Goal: Information Seeking & Learning: Compare options

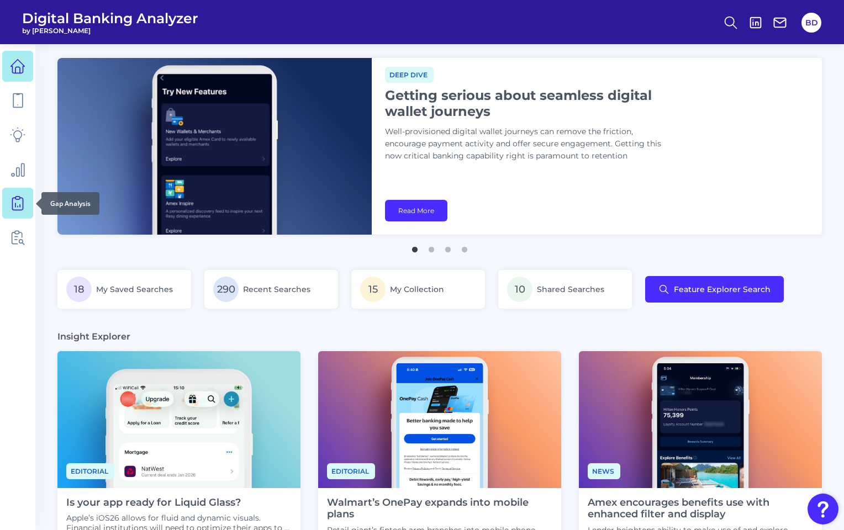
click at [20, 202] on icon at bounding box center [17, 203] width 15 height 15
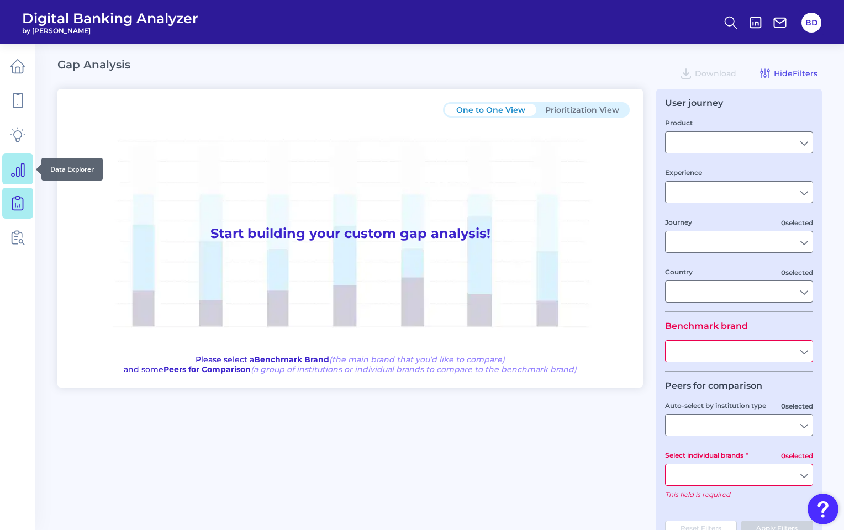
click at [15, 180] on link at bounding box center [17, 169] width 31 height 31
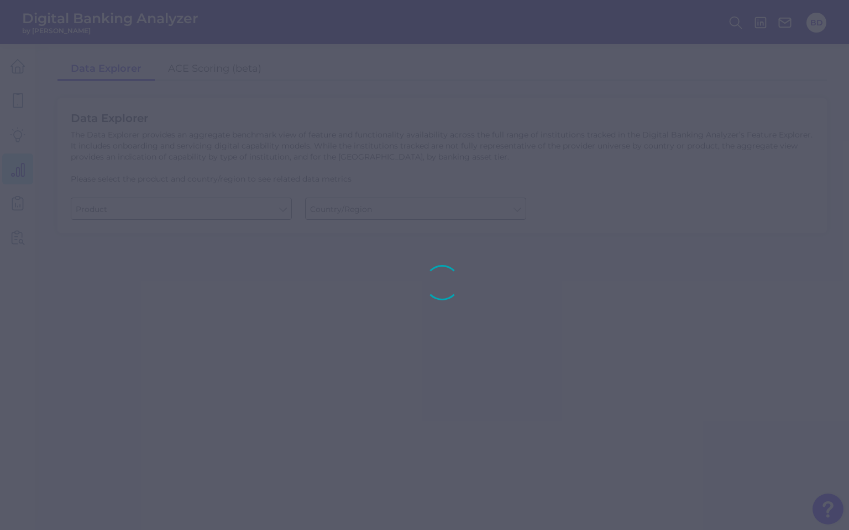
type input "Business Bank Account"
type input "United States"
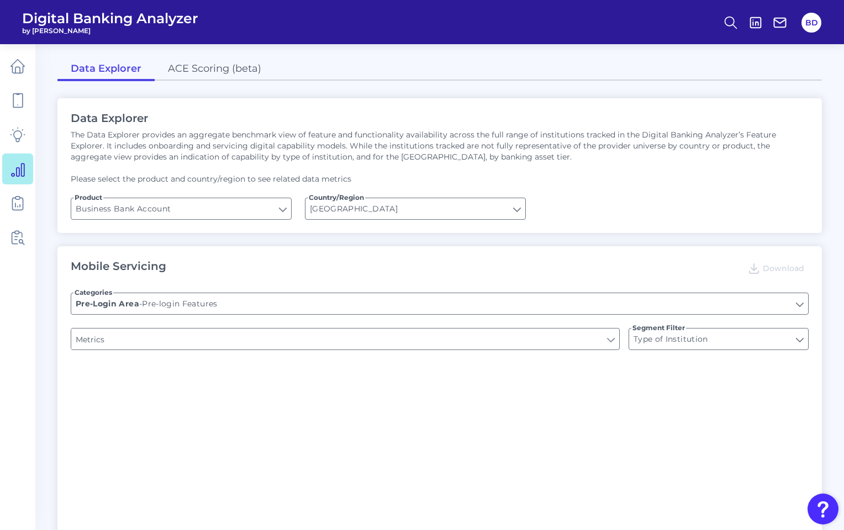
type input "Login"
type input "Upon opening the app are users immediately prompted to use Touch/Face ID to log…"
type input "Channel"
type input "Does it offer third-party single sign on?"
type input "Can you apply for the PRODUCT as a new to brand customer on ANY digital channel?"
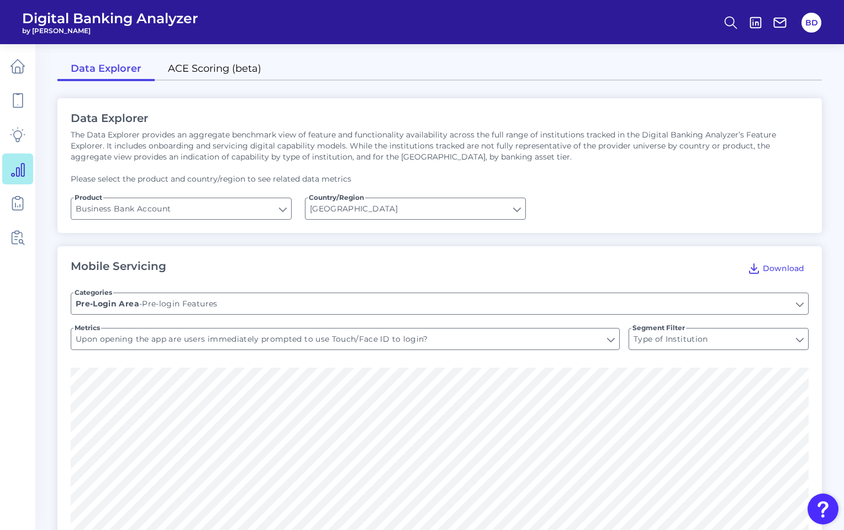
click at [210, 74] on link "ACE Scoring (beta)" at bounding box center [215, 69] width 120 height 23
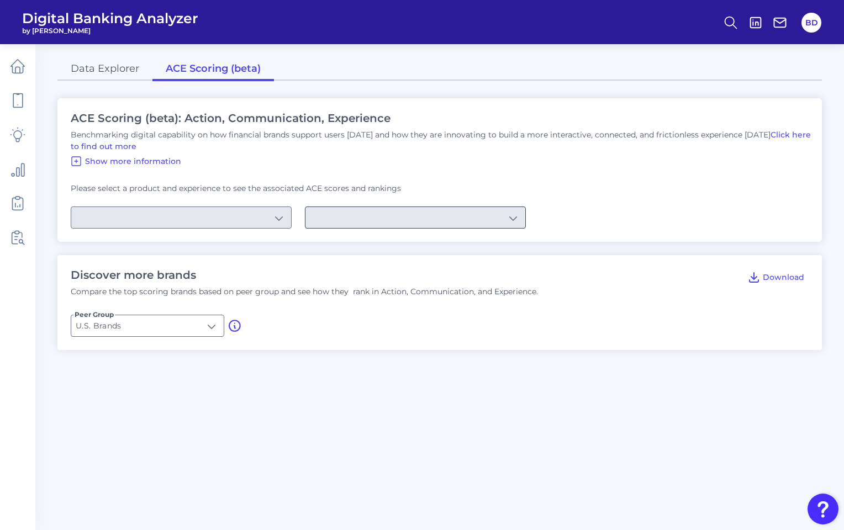
type input "Checking / Current Account"
type input "Mobile Servicing"
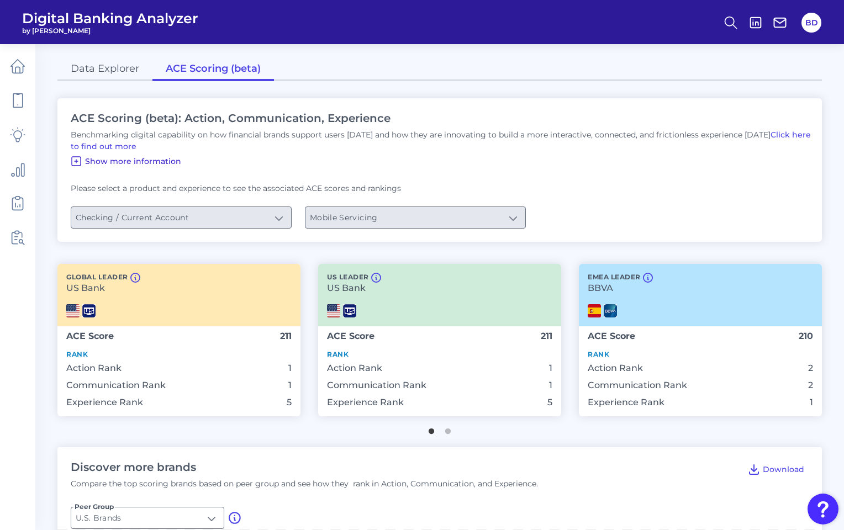
click at [75, 161] on icon at bounding box center [76, 161] width 9 height 9
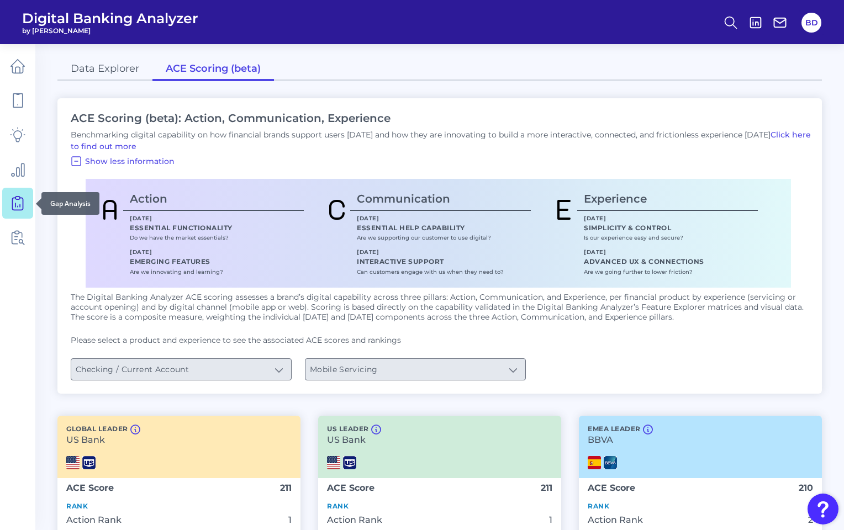
click at [12, 202] on icon at bounding box center [17, 203] width 15 height 15
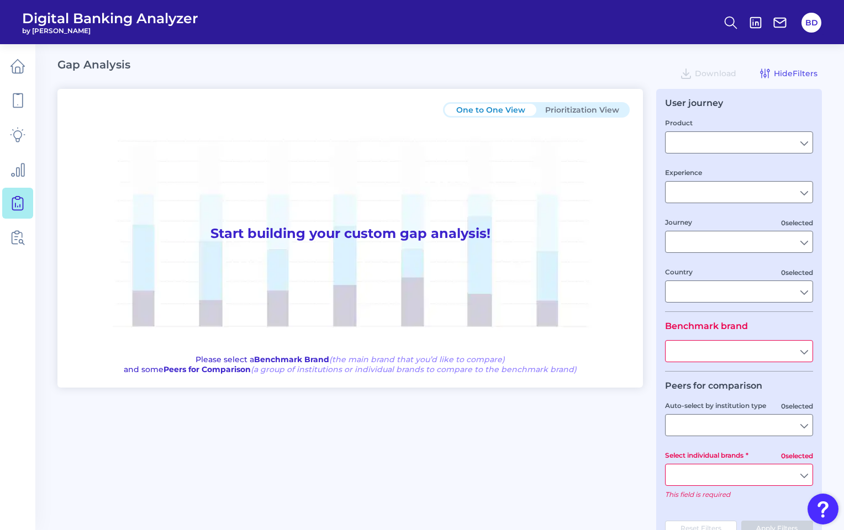
type input "Checking / Current Account"
type input "Mobile Servicing"
type input "Pre-Login Area, New Customer Onboarding, Login & Authentication, Accounts and t…"
type input "United States"
type input "All Select individual brands"
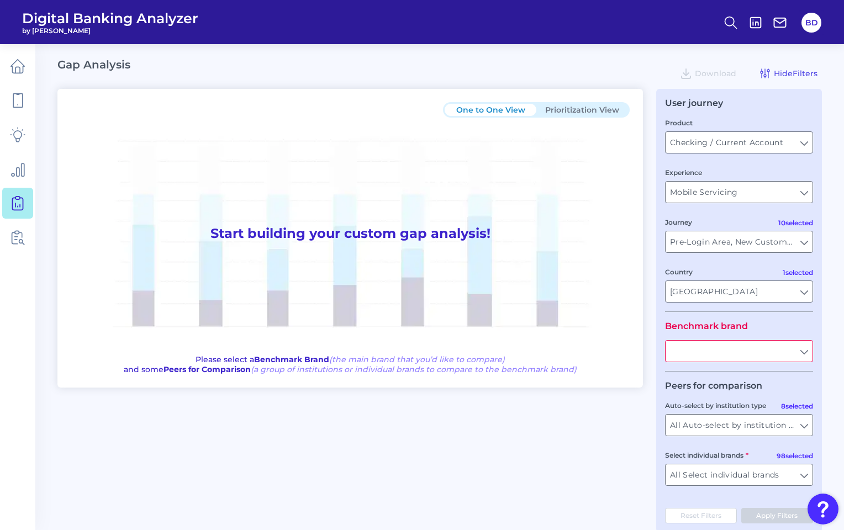
type input "All Journeys"
click at [807, 355] on input "text" at bounding box center [739, 351] width 147 height 21
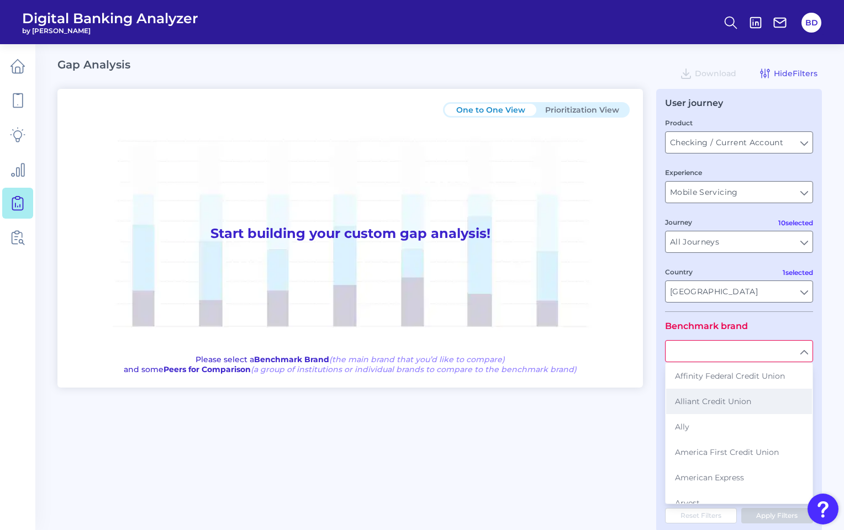
click at [706, 397] on button "Alliant Credit Union" at bounding box center [739, 401] width 146 height 25
type input "Alliant Credit Union"
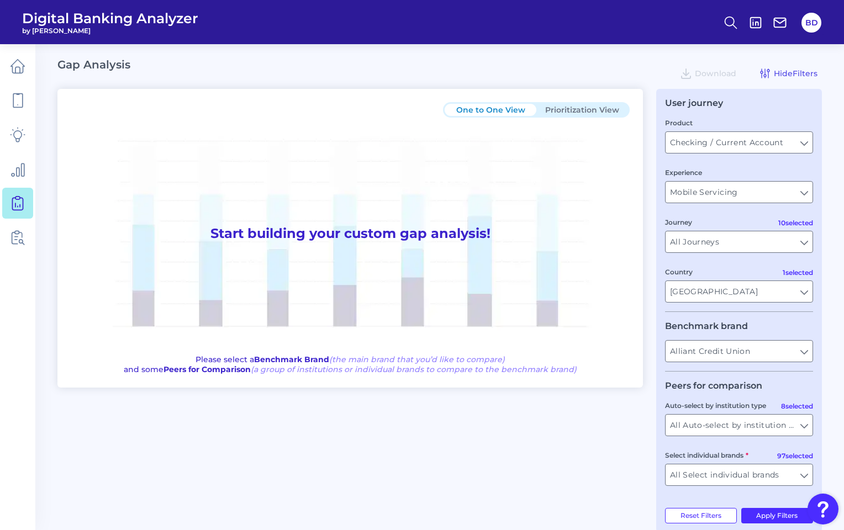
scroll to position [22, 0]
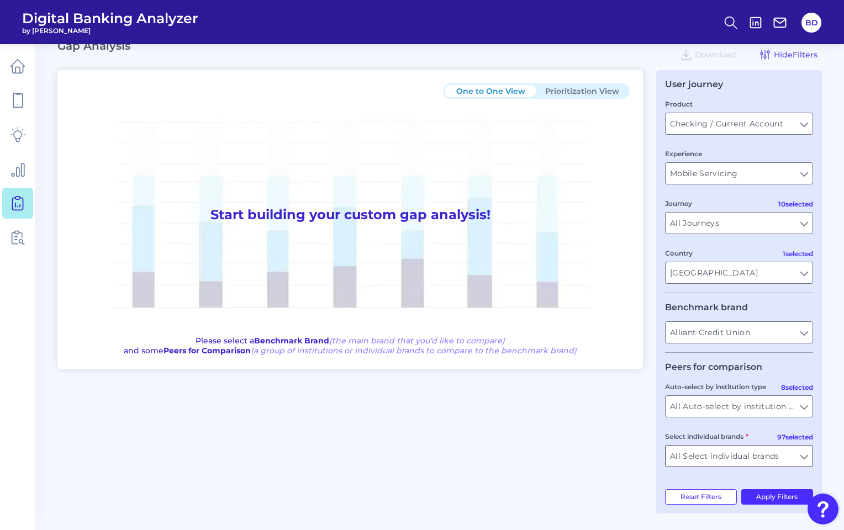
click at [802, 459] on input "All Select individual brands" at bounding box center [739, 456] width 147 height 21
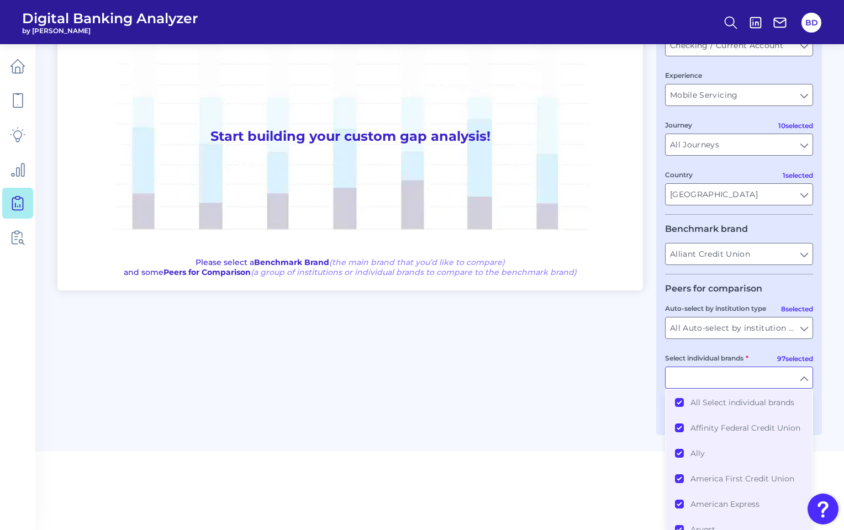
scroll to position [101, 0]
click at [679, 402] on button "All Select individual brands" at bounding box center [739, 401] width 146 height 25
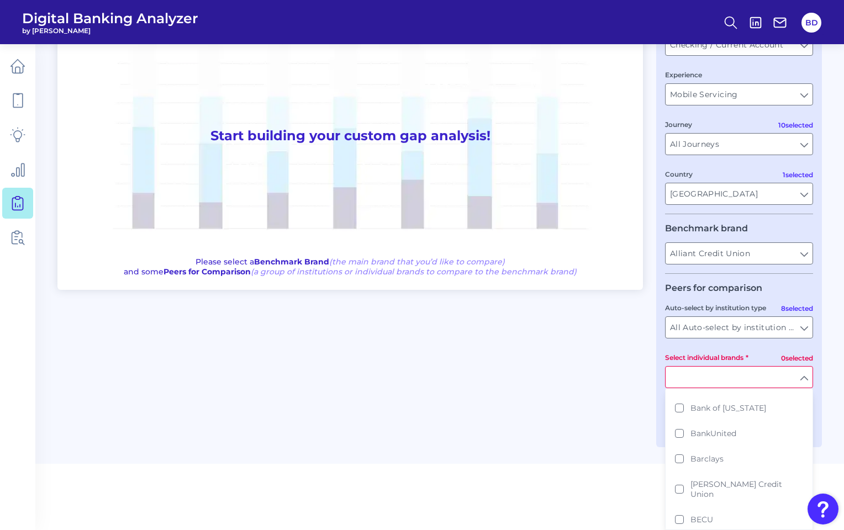
scroll to position [206, 0]
click at [679, 480] on button "Baxter Credit Union" at bounding box center [739, 480] width 146 height 35
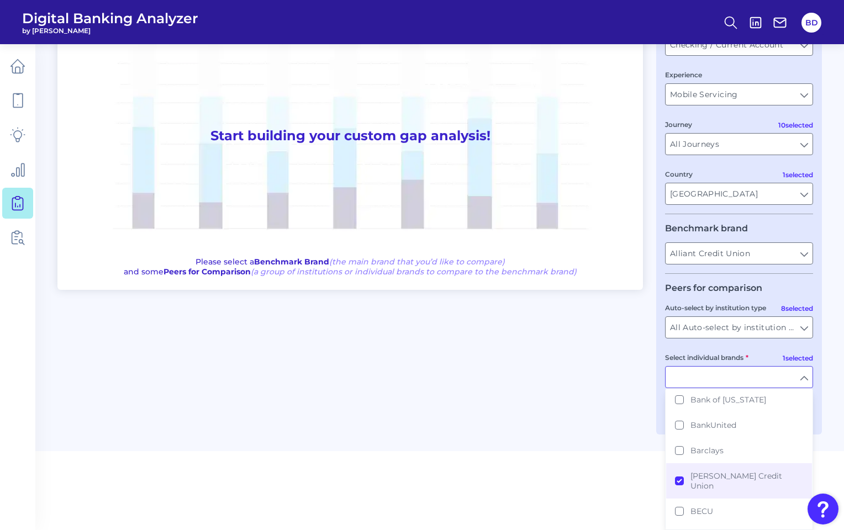
click at [581, 445] on main "Gap Analysis Download Hide Filters One to One View Prioritization View Start bu…" at bounding box center [422, 176] width 844 height 549
type input "Baxter Credit Union"
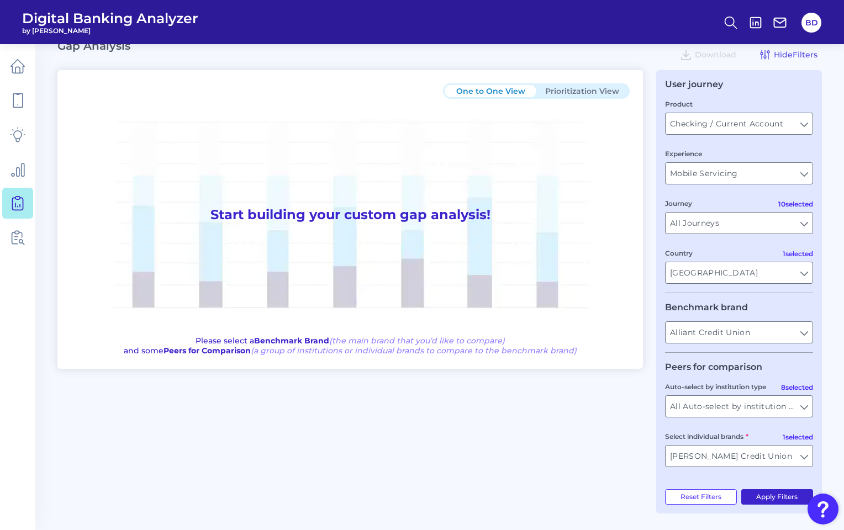
click at [768, 498] on button "Apply Filters" at bounding box center [777, 496] width 72 height 15
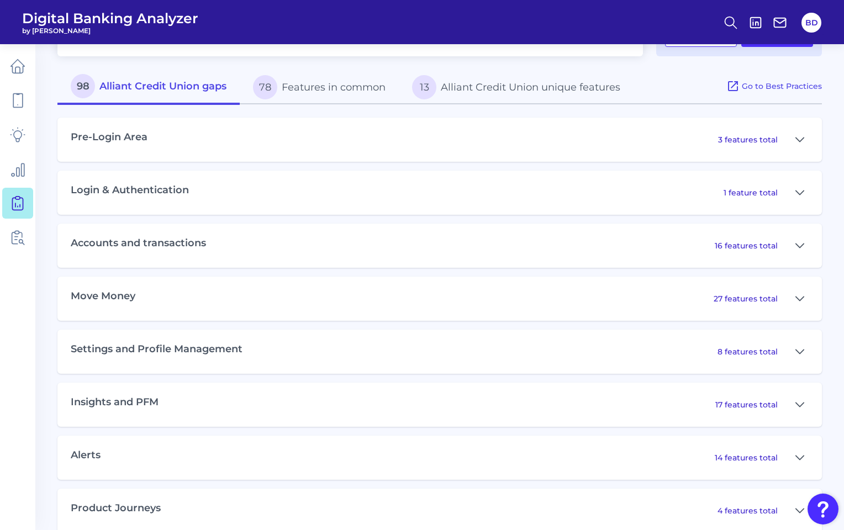
scroll to position [478, 0]
click at [802, 297] on icon at bounding box center [799, 297] width 9 height 13
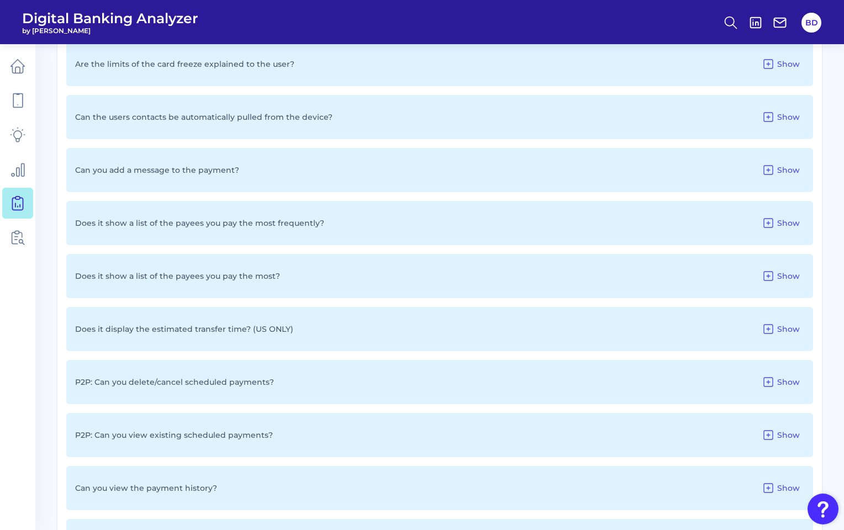
scroll to position [931, 0]
click at [772, 273] on icon at bounding box center [768, 273] width 13 height 13
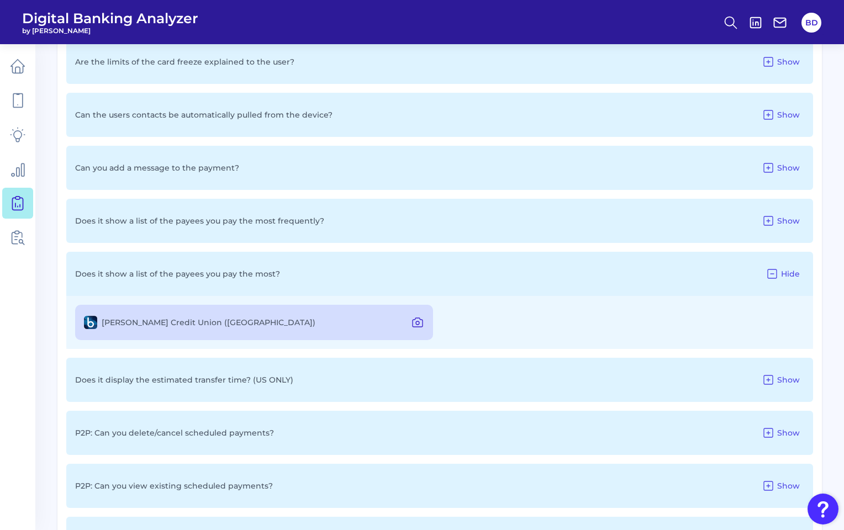
click at [422, 321] on icon at bounding box center [417, 322] width 13 height 13
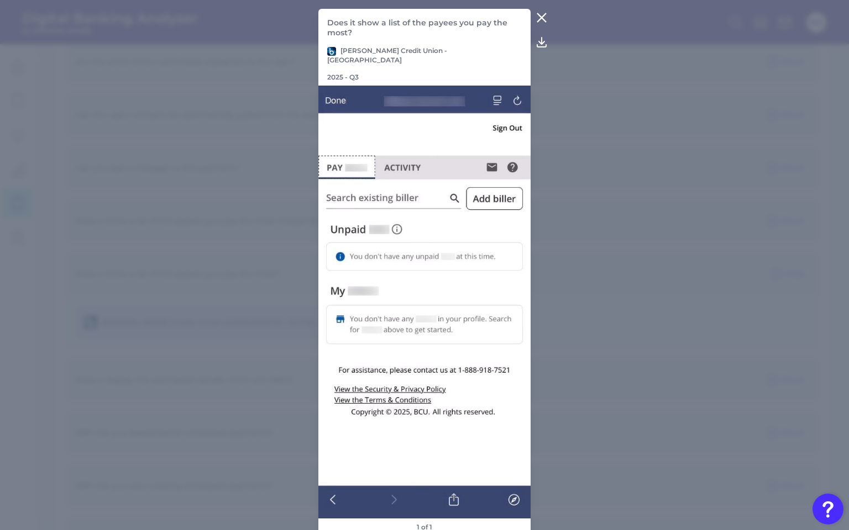
click at [542, 22] on icon at bounding box center [542, 18] width 8 height 8
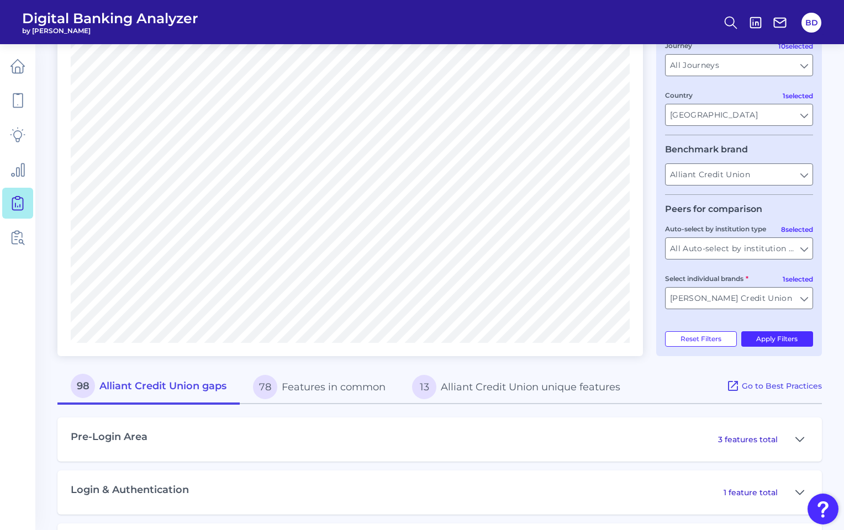
scroll to position [176, 0]
click at [18, 168] on icon at bounding box center [17, 168] width 15 height 15
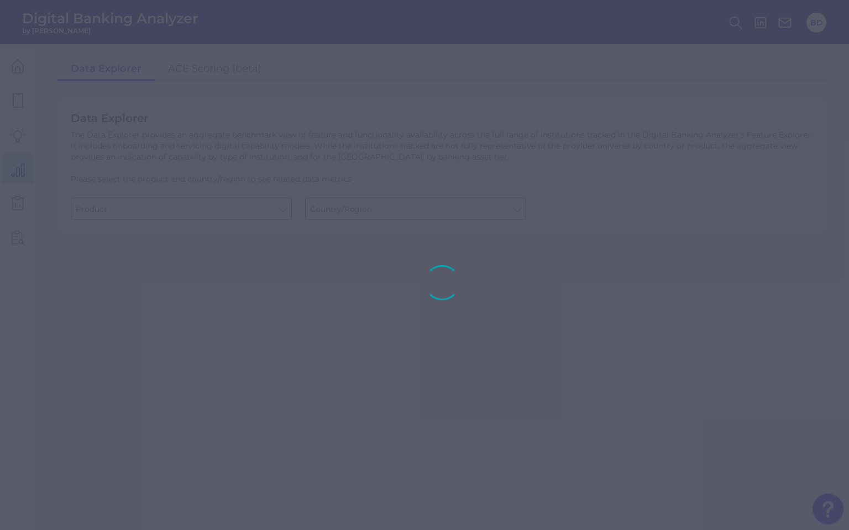
type input "Business Bank Account"
type input "United States"
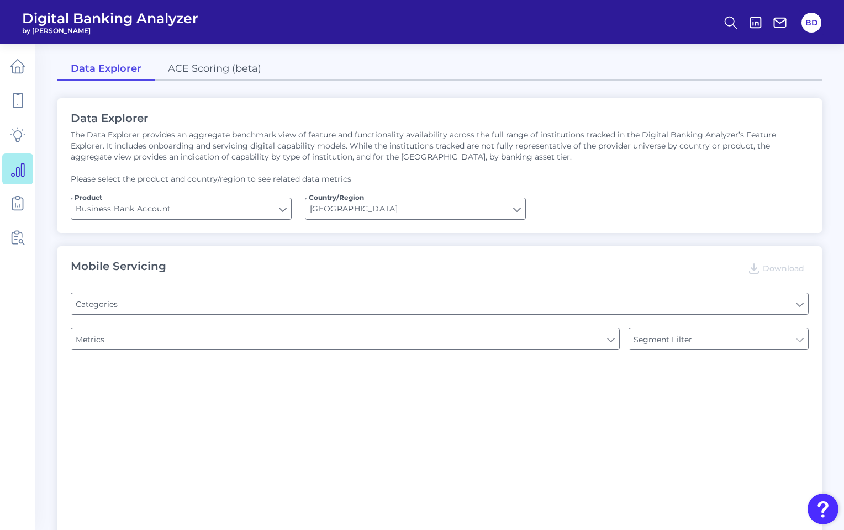
type input "Type of Institution"
type input "Pre-login Features"
type input "Channel"
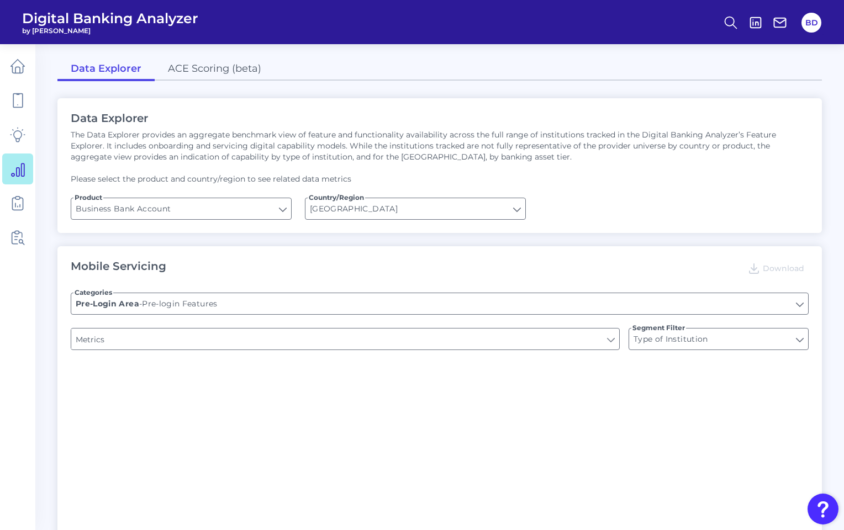
type input "Login"
type input "Upon opening the app are users immediately prompted to use Touch/Face ID to log…"
type input "Can you apply for the PRODUCT as a new to brand customer on ANY digital channel?"
type input "Does it offer third-party single sign on?"
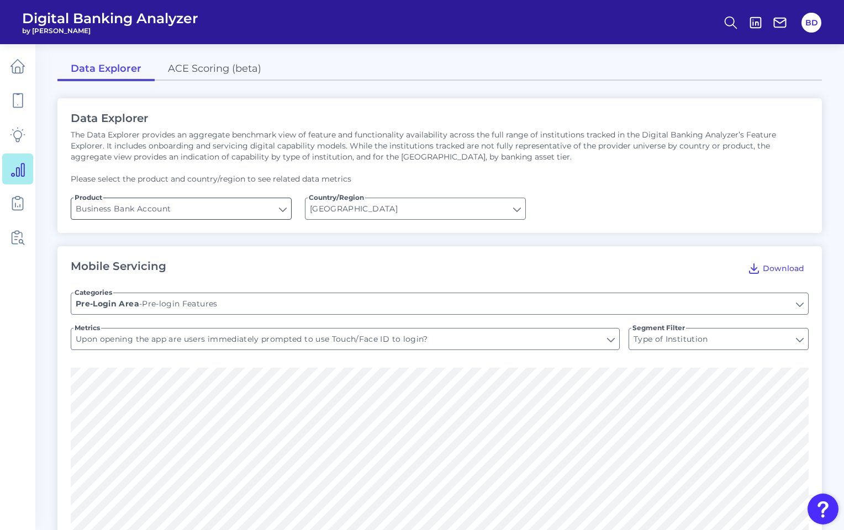
click at [282, 209] on input "Business Bank Account" at bounding box center [181, 208] width 220 height 21
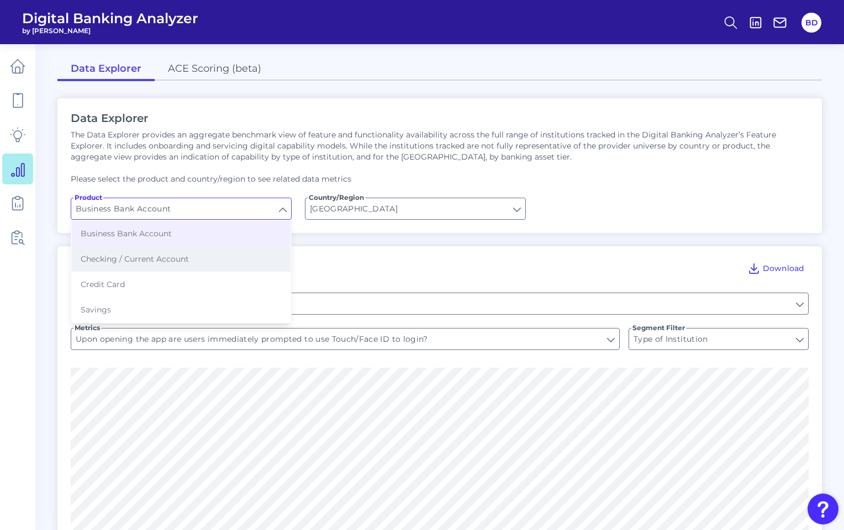
click at [187, 259] on span "Checking / Current Account" at bounding box center [135, 259] width 108 height 10
type input "Checking / Current Account"
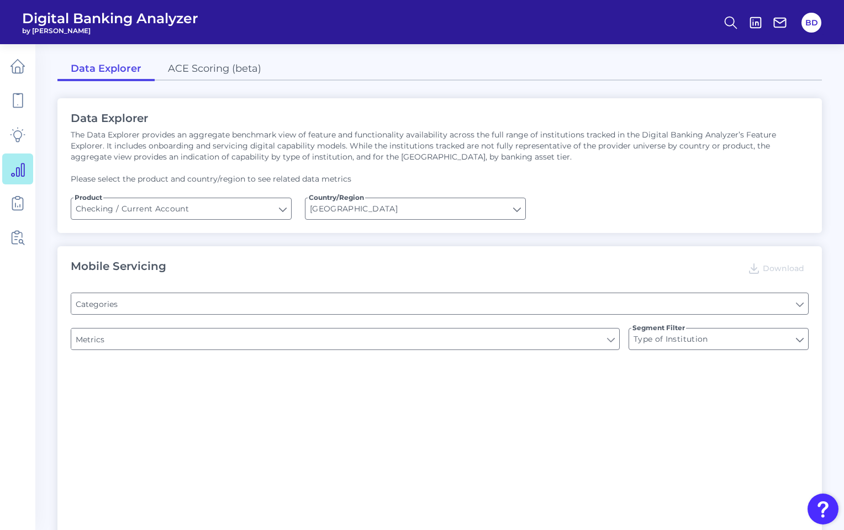
type input "Online Banking Registration"
type input "Channel"
type input "Pre-login Features"
type input "Can you register for online banking?"
type input "END-TO-END JOURNEY: Can you apply for the PRODUCT as a new to brand customer on…"
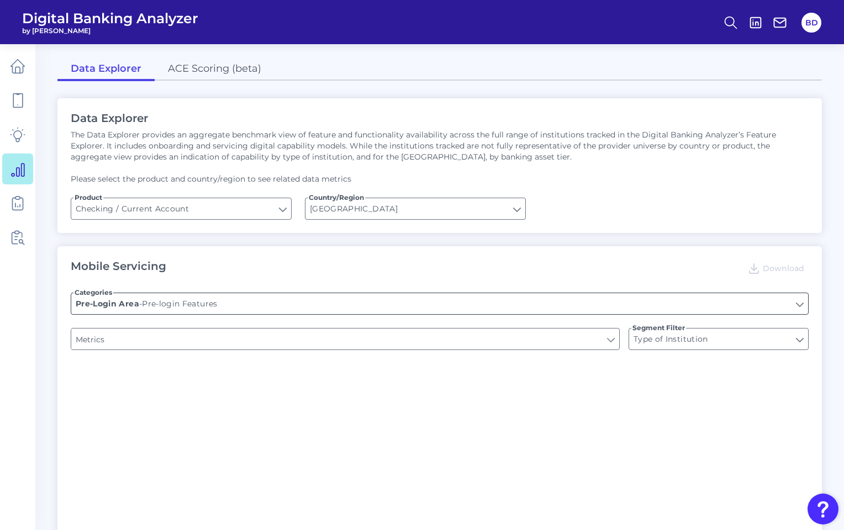
type input "Upon opening the app are users immediately prompted to use Touch/Face ID to log…"
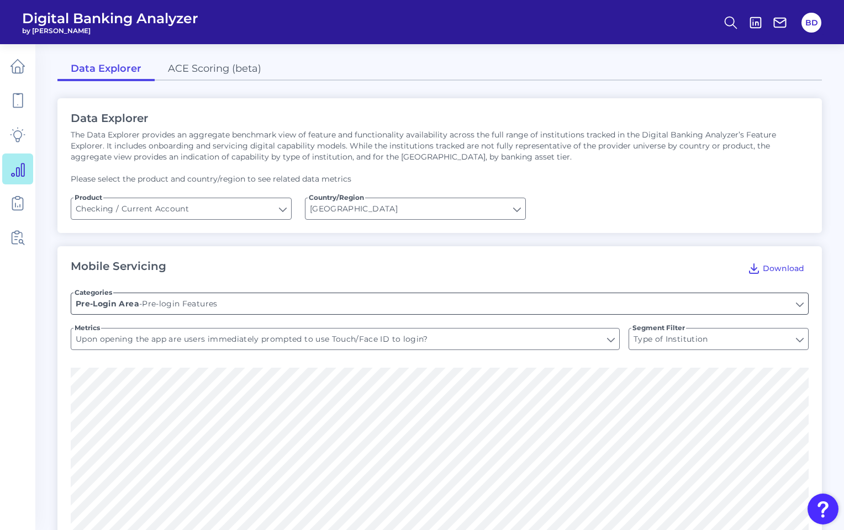
click at [247, 307] on input "Pre-login Features" at bounding box center [439, 303] width 737 height 21
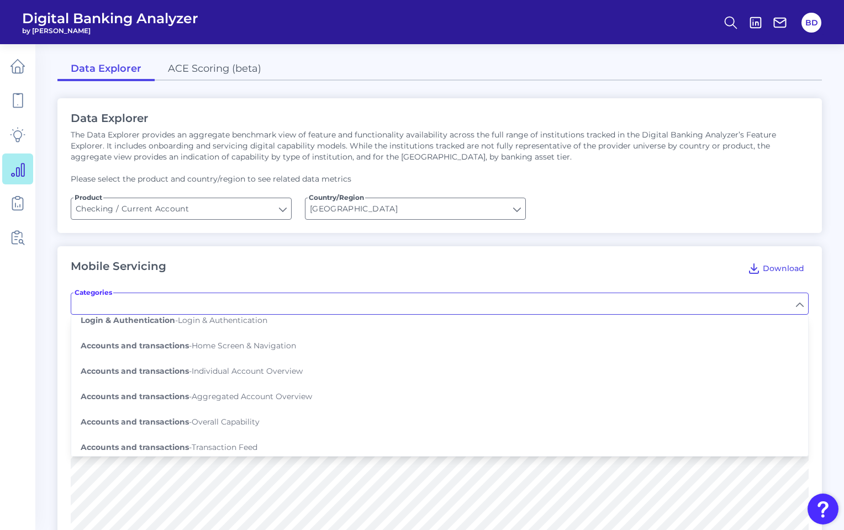
scroll to position [94, 0]
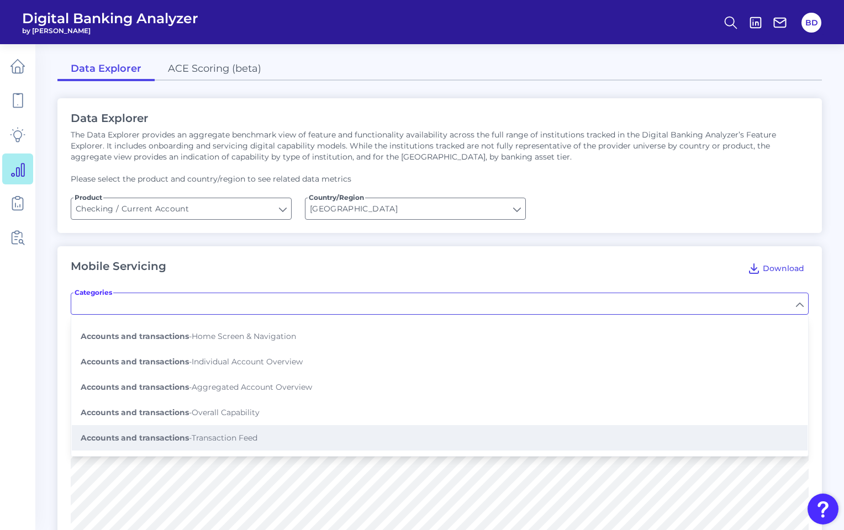
click at [240, 433] on span "Accounts and transactions - Transaction Feed" at bounding box center [169, 438] width 177 height 10
type input "Transaction Feed"
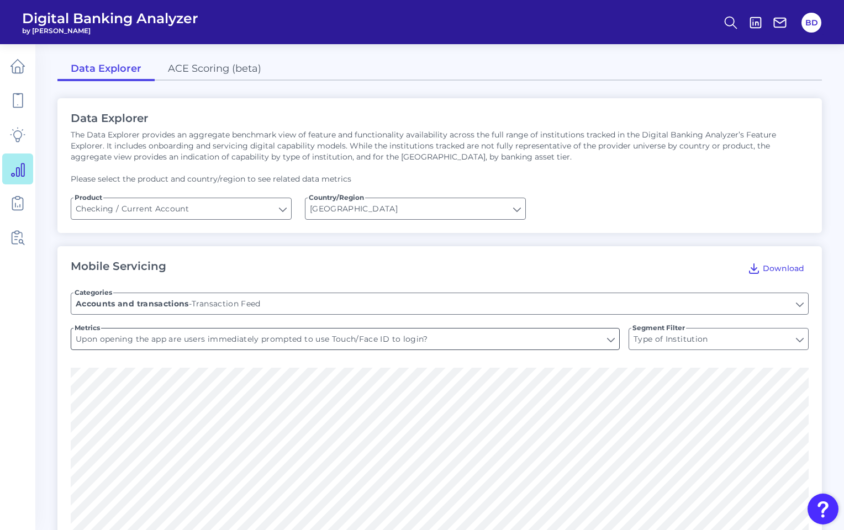
type input "Shows pending transactions"
click at [230, 342] on input "Shows pending transactions" at bounding box center [345, 339] width 548 height 21
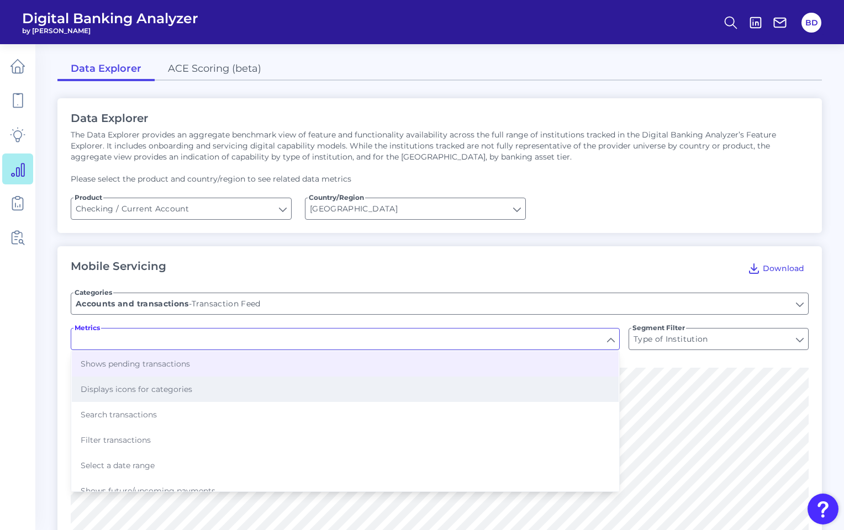
click at [155, 392] on span "Displays icons for categories" at bounding box center [137, 389] width 112 height 10
type input "Displays icons for categories"
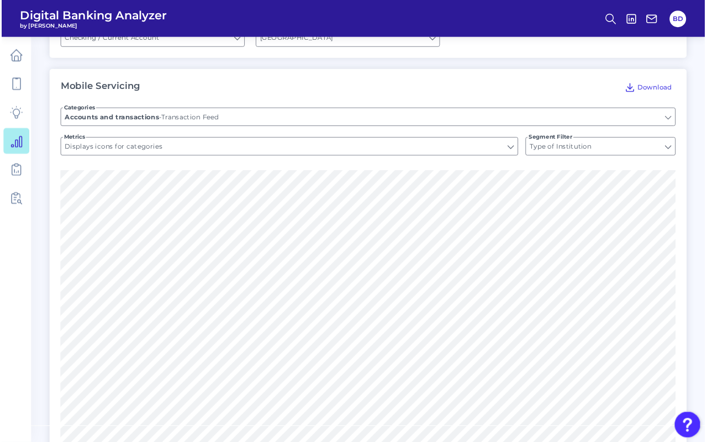
scroll to position [0, 0]
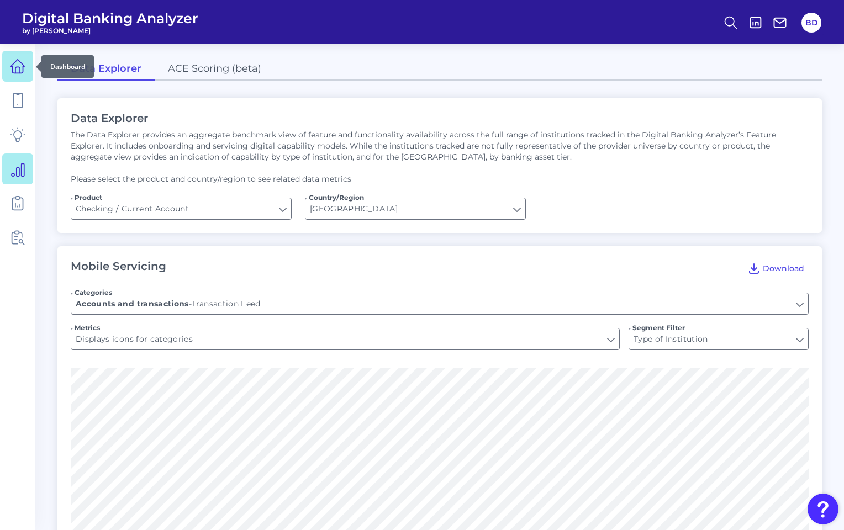
click at [19, 72] on icon at bounding box center [17, 66] width 15 height 15
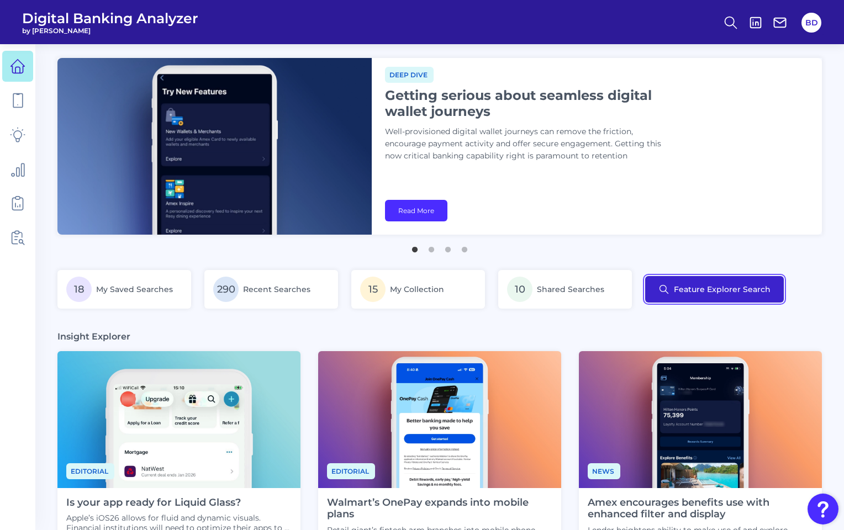
click at [709, 297] on button "Feature Explorer Search" at bounding box center [714, 289] width 139 height 27
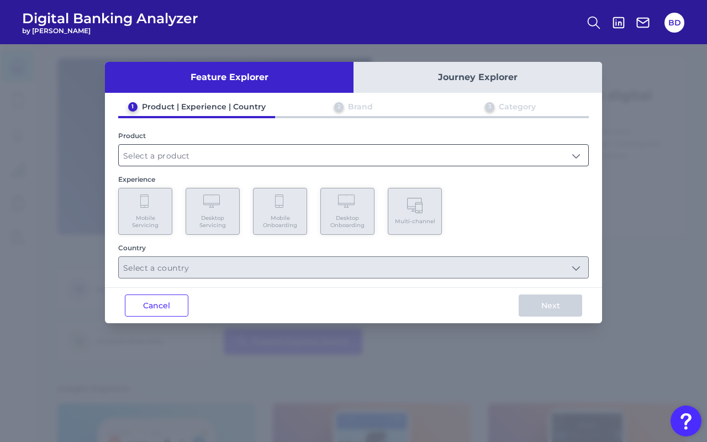
click at [578, 153] on input "text" at bounding box center [354, 155] width 470 height 21
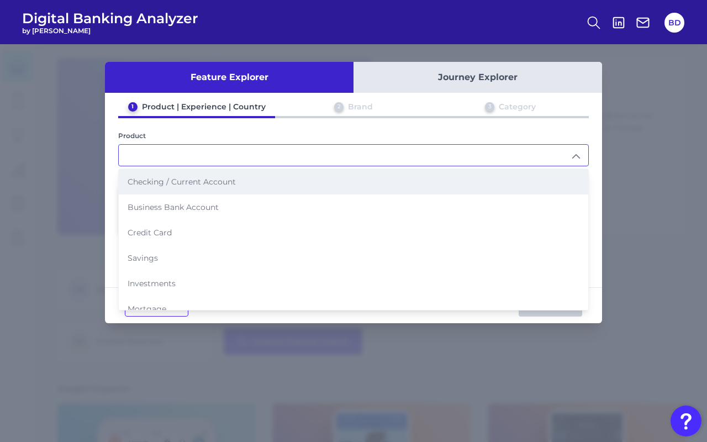
click at [186, 180] on span "Checking / Current Account" at bounding box center [182, 182] width 108 height 10
type input "Checking / Current Account"
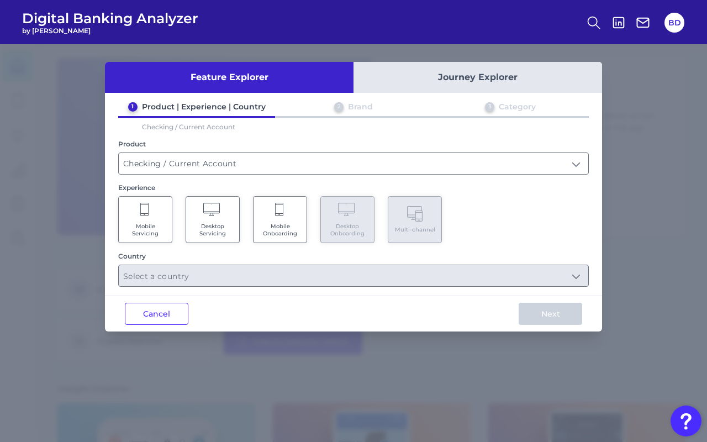
click at [160, 211] on Servicing "Mobile Servicing" at bounding box center [145, 219] width 54 height 47
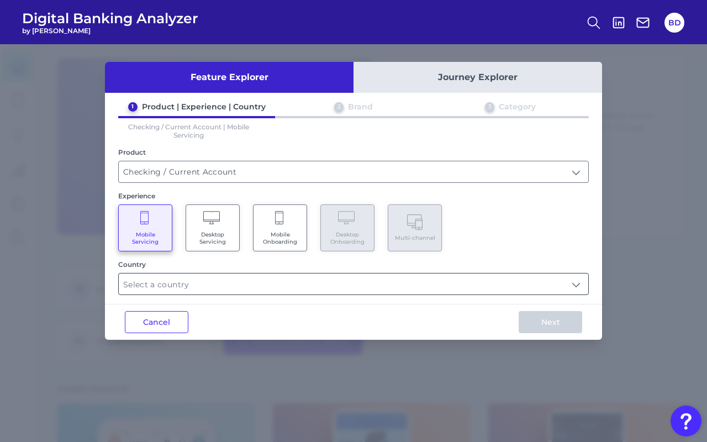
click at [229, 287] on input "text" at bounding box center [354, 283] width 470 height 21
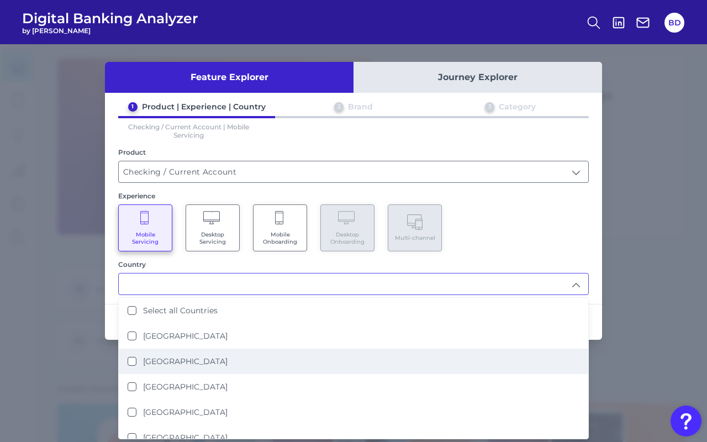
click at [131, 357] on States "United States" at bounding box center [132, 361] width 9 height 9
type input "United States"
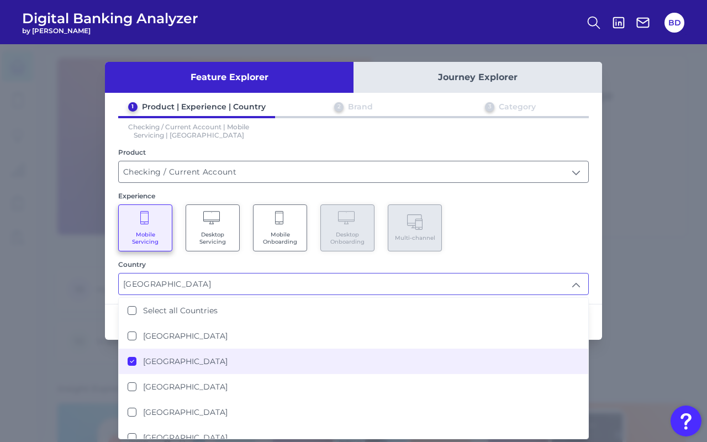
click at [108, 279] on div "1 Product | Experience | Country 2 Brand 3 Category Checking / Current Account …" at bounding box center [353, 198] width 497 height 193
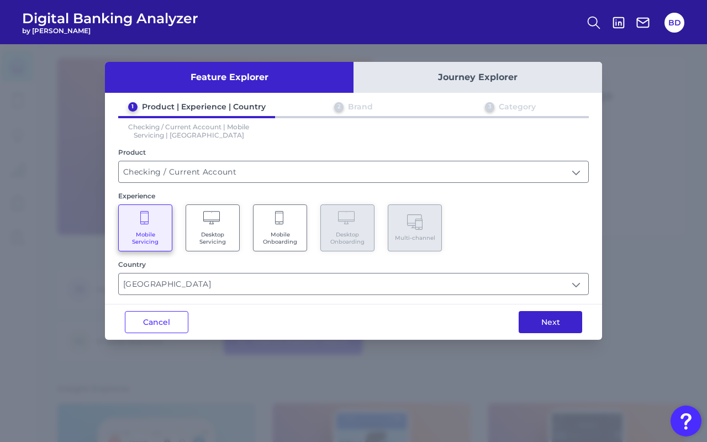
click at [535, 318] on button "Next" at bounding box center [551, 322] width 64 height 22
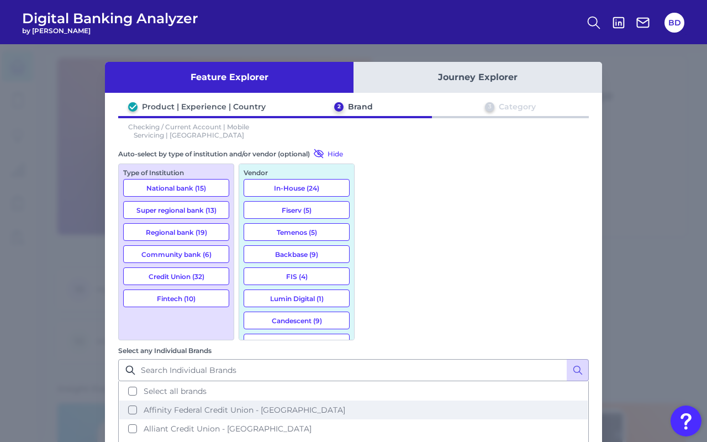
click at [376, 401] on button "Affinity Federal Credit Union - US" at bounding box center [353, 410] width 468 height 19
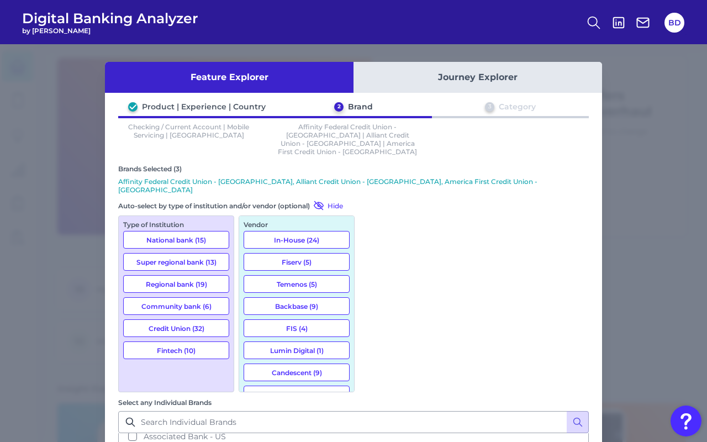
scroll to position [139, 0]
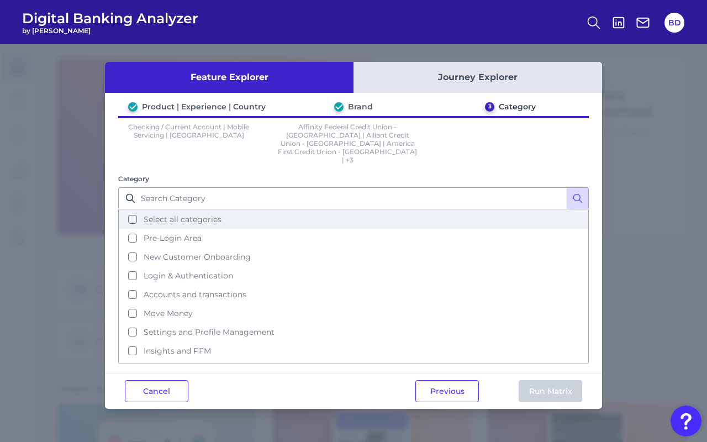
click at [133, 210] on button "Select all categories" at bounding box center [353, 219] width 468 height 19
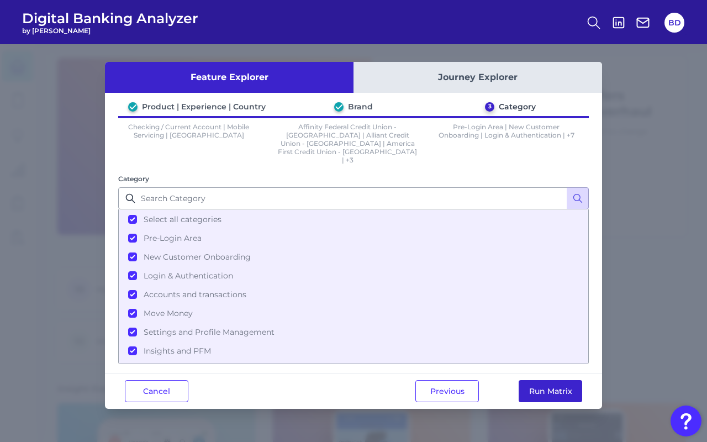
click at [550, 380] on button "Run Matrix" at bounding box center [551, 391] width 64 height 22
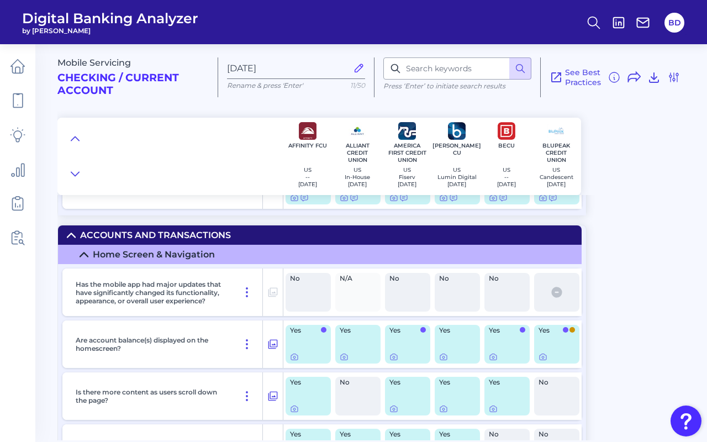
scroll to position [2010, 0]
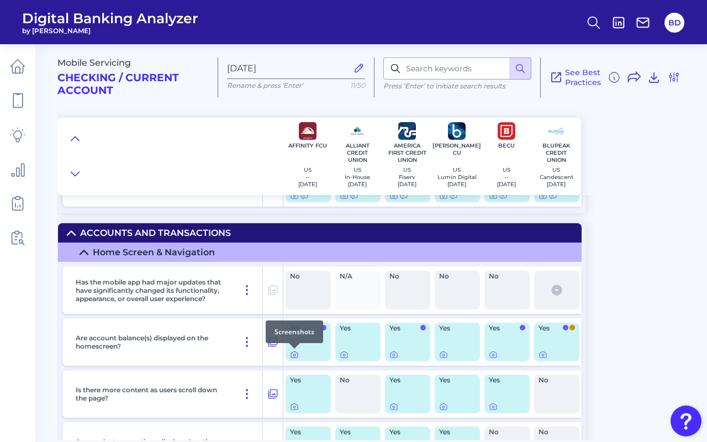
click at [293, 354] on icon at bounding box center [294, 354] width 9 height 9
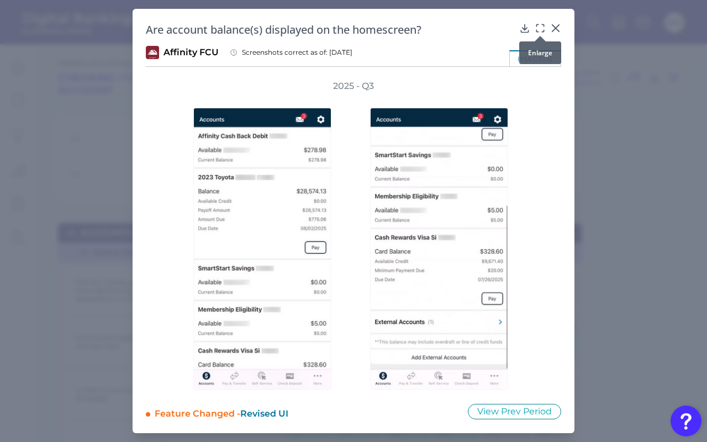
click at [539, 32] on div at bounding box center [540, 35] width 11 height 11
click at [538, 29] on icon at bounding box center [540, 28] width 11 height 11
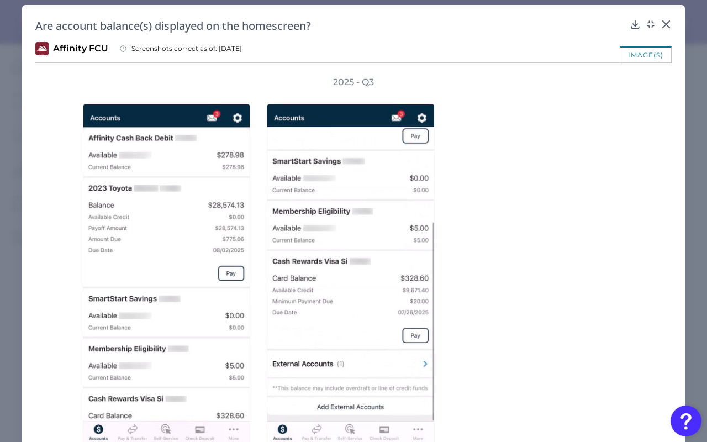
scroll to position [0, 0]
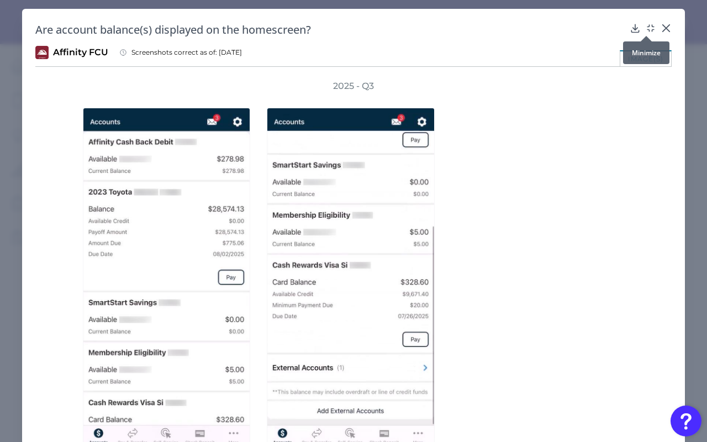
click at [646, 29] on icon at bounding box center [650, 28] width 11 height 11
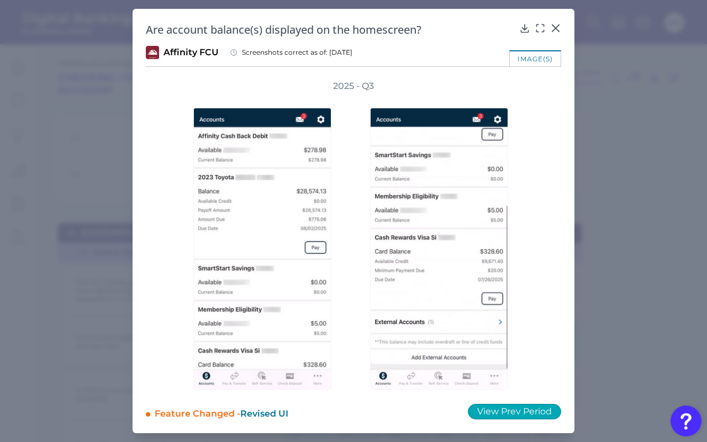
click at [512, 412] on button "View Prev Period" at bounding box center [514, 411] width 93 height 15
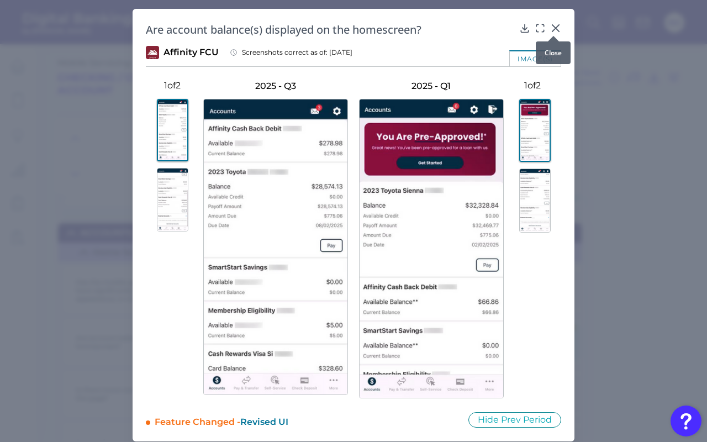
click at [552, 32] on div at bounding box center [553, 35] width 11 height 11
click at [554, 29] on icon at bounding box center [555, 28] width 11 height 11
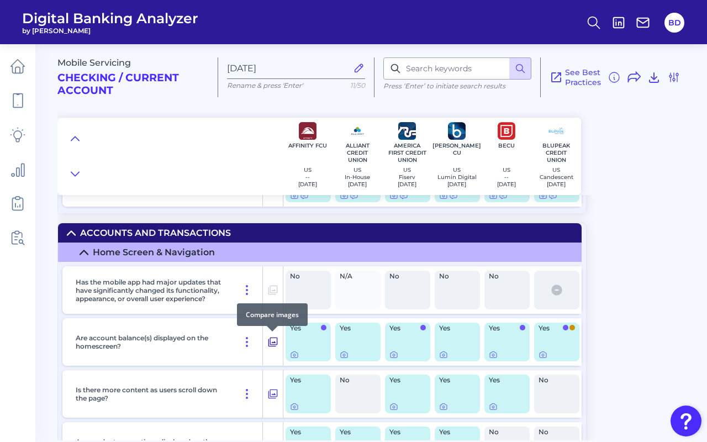
click at [273, 343] on icon at bounding box center [272, 342] width 9 height 9
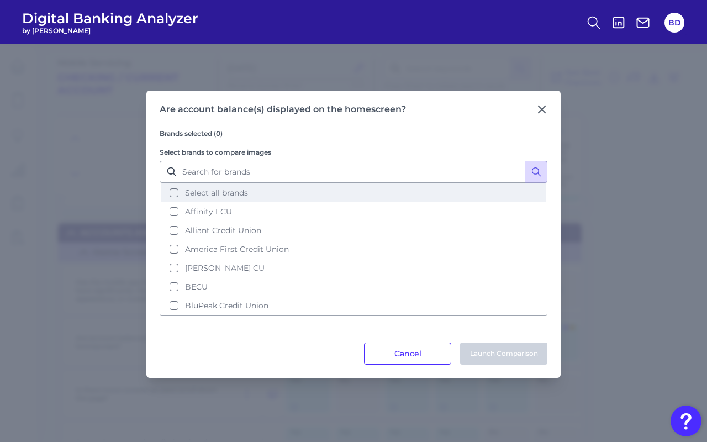
click at [174, 193] on button "Select all brands" at bounding box center [354, 192] width 386 height 19
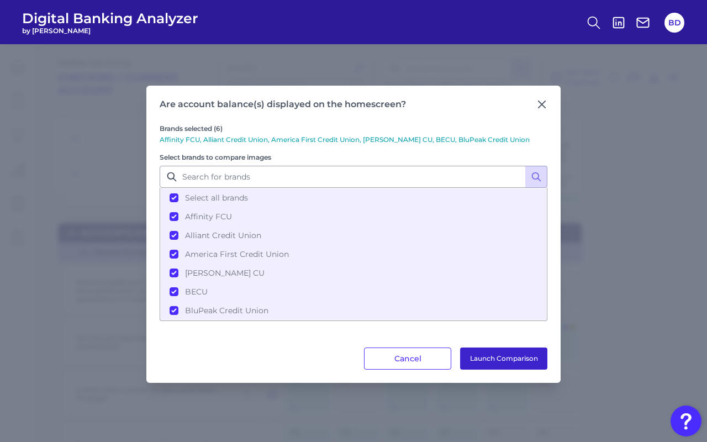
click at [500, 352] on button "Launch Comparison" at bounding box center [503, 358] width 87 height 22
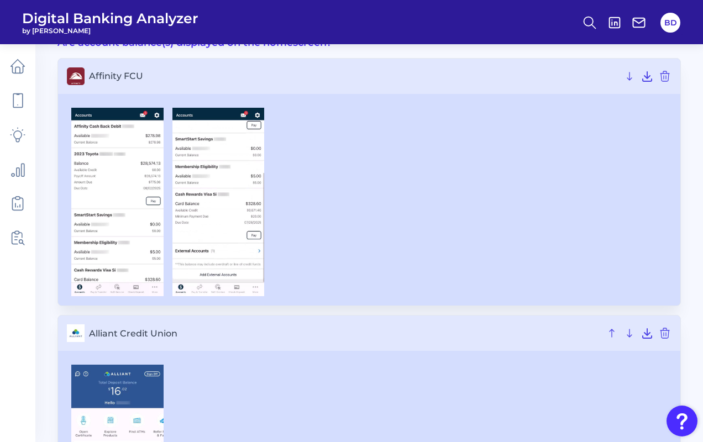
scroll to position [66, 0]
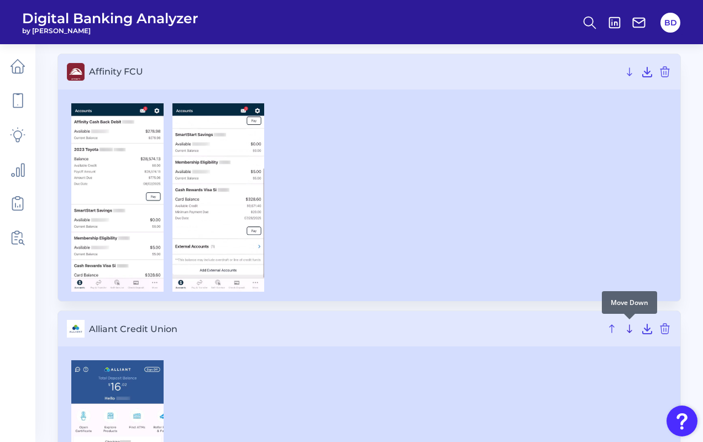
click at [633, 334] on icon at bounding box center [629, 328] width 13 height 13
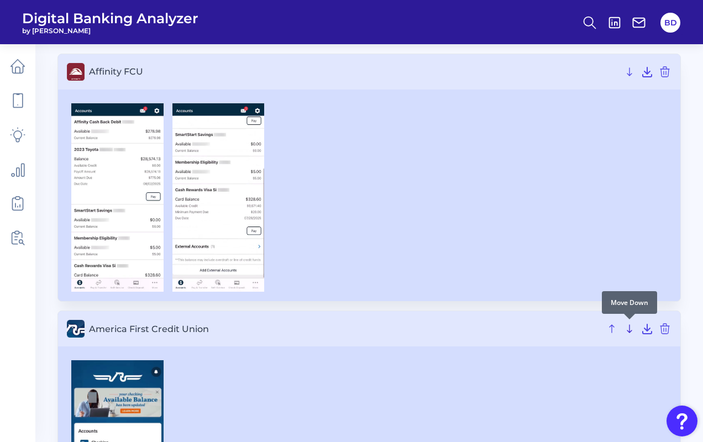
click at [630, 329] on icon at bounding box center [629, 328] width 13 height 13
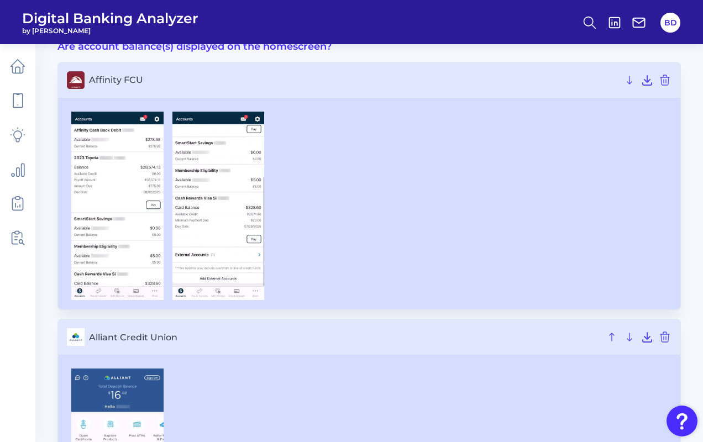
scroll to position [0, 0]
